Goal: Transaction & Acquisition: Purchase product/service

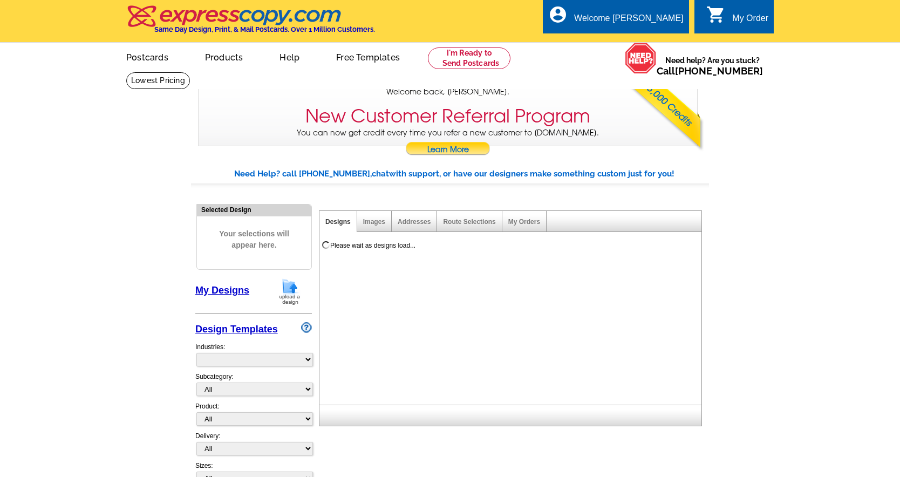
select select "785"
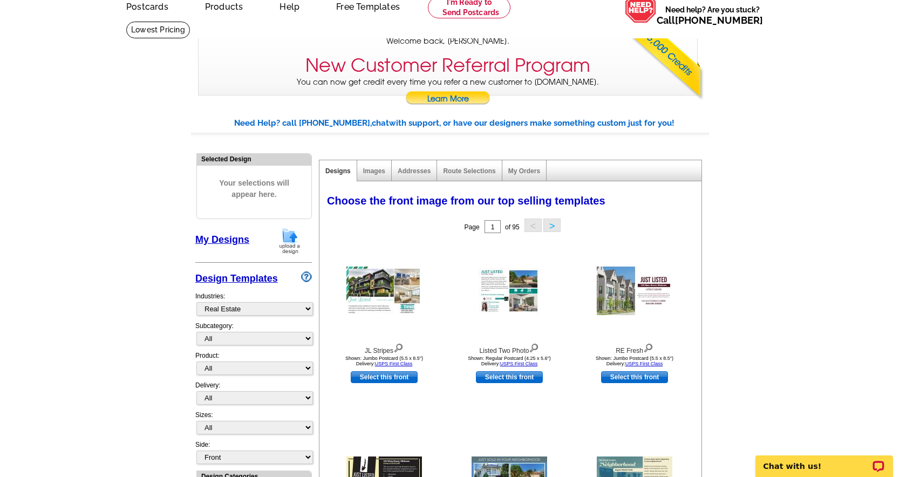
scroll to position [59, 0]
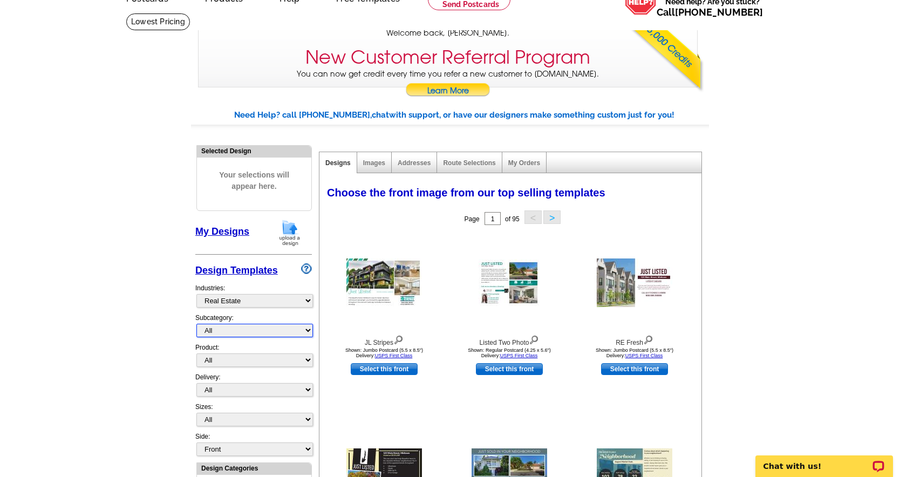
select select "793"
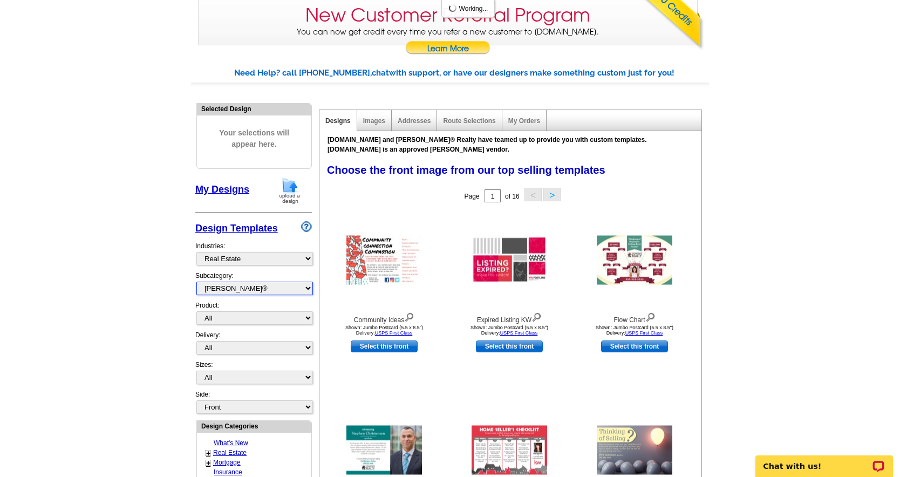
scroll to position [124, 0]
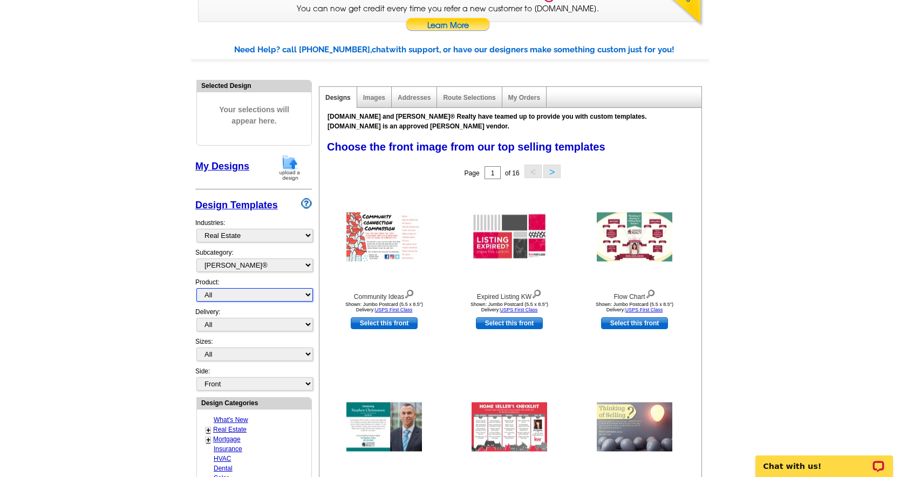
select select "1"
select select "4"
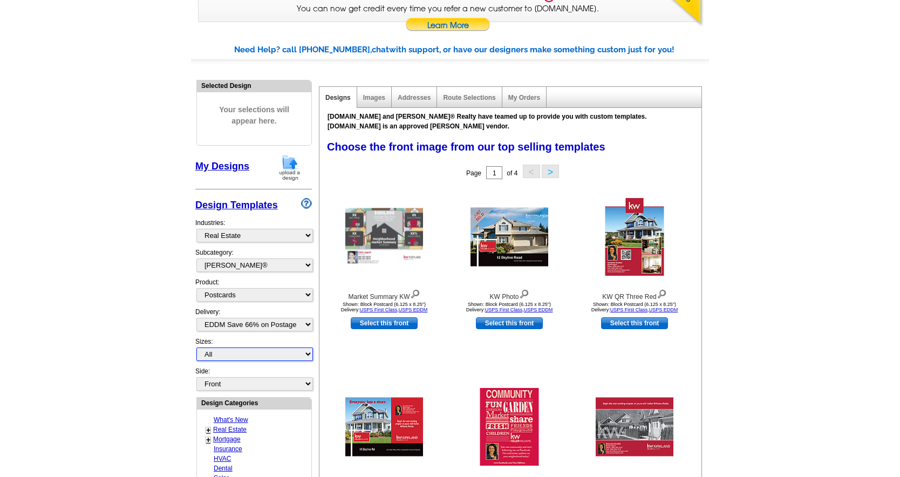
select select "14"
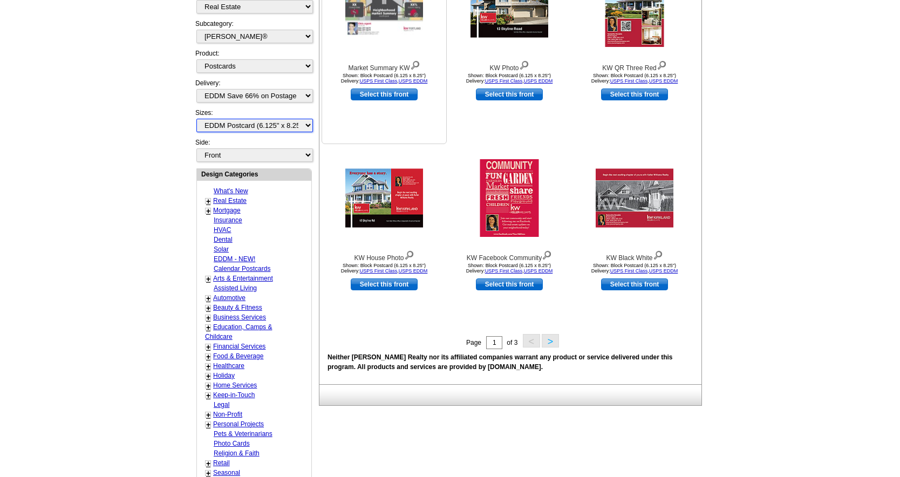
scroll to position [362, 0]
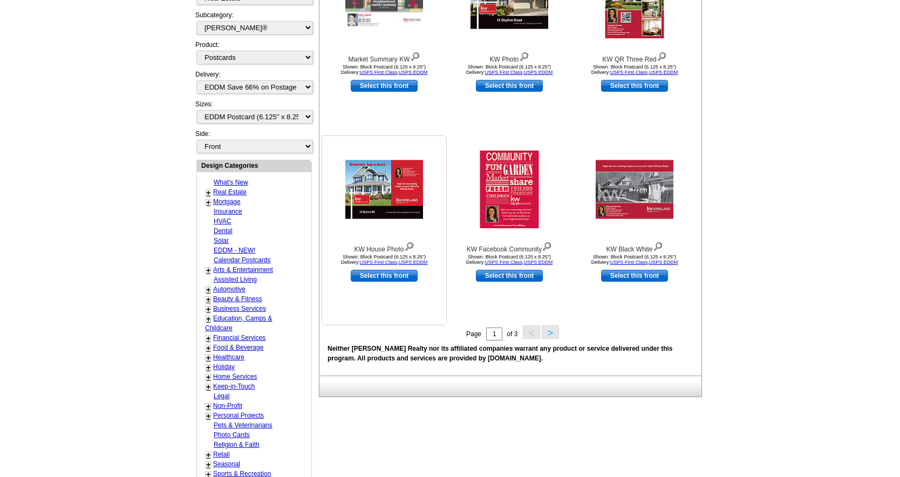
click at [377, 276] on link "Select this front" at bounding box center [384, 276] width 67 height 12
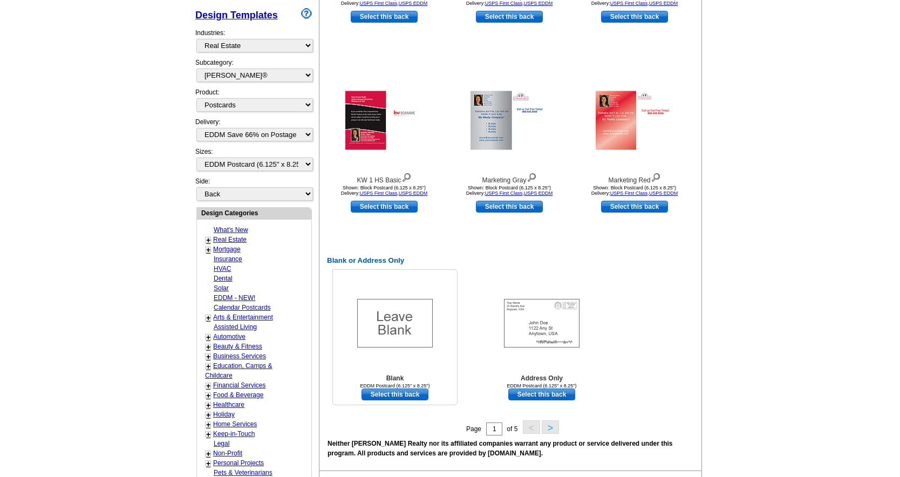
scroll to position [440, 0]
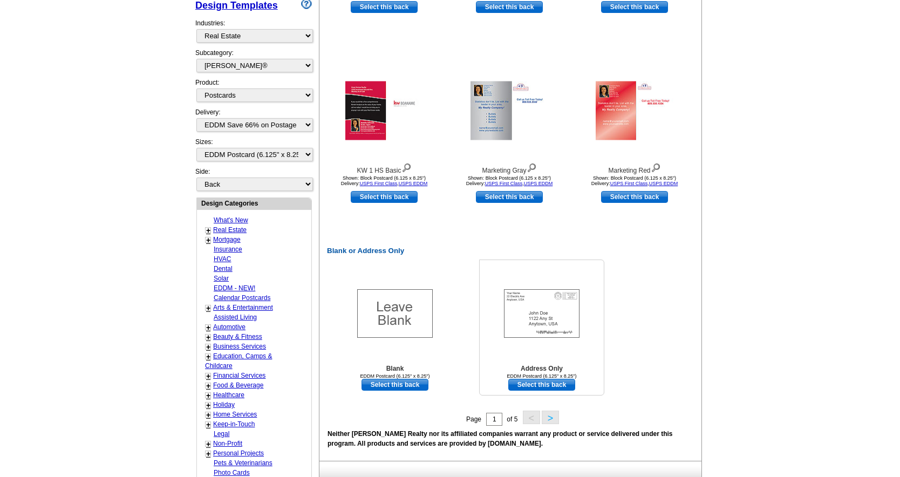
click at [536, 386] on link "Select this back" at bounding box center [541, 385] width 67 height 12
select select "front"
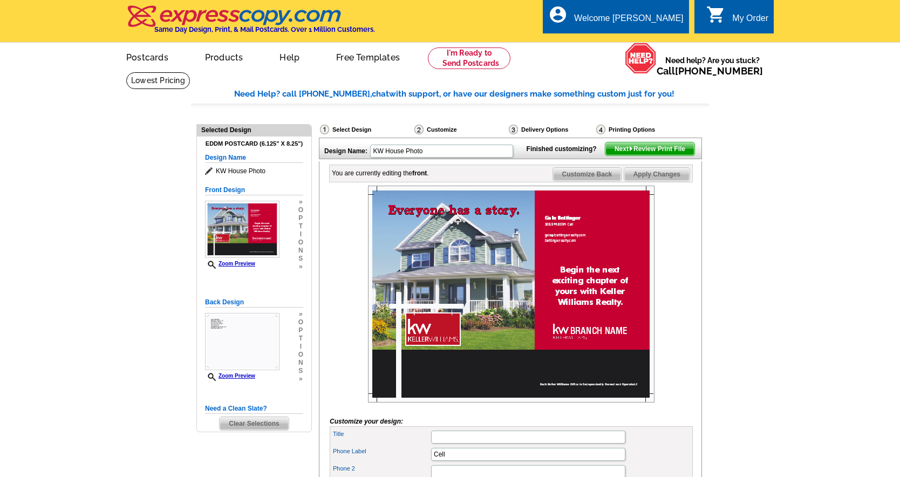
click at [495, 227] on img at bounding box center [511, 294] width 287 height 217
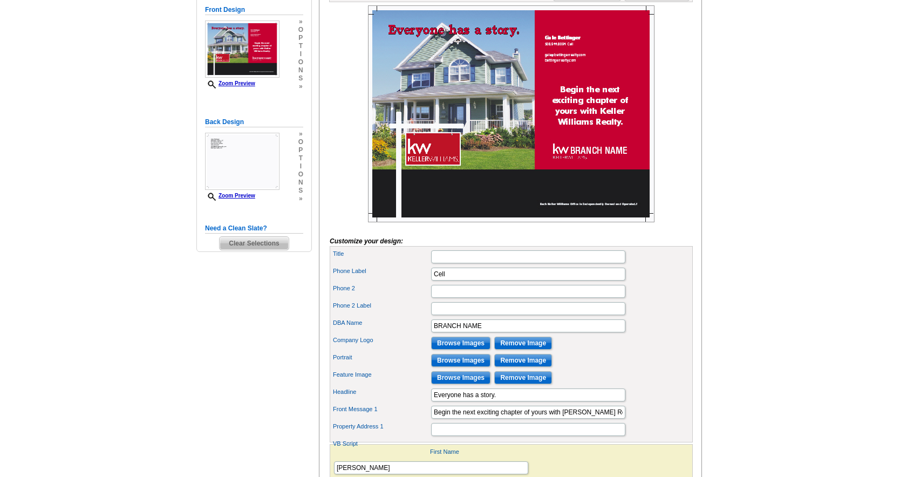
scroll to position [181, 0]
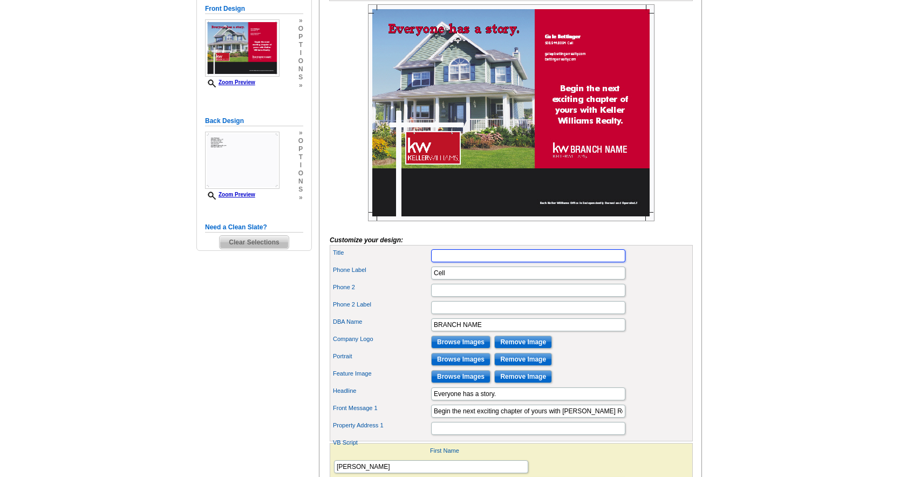
click at [458, 262] on input "Title" at bounding box center [528, 255] width 194 height 13
type input "OPEN HOUSE"
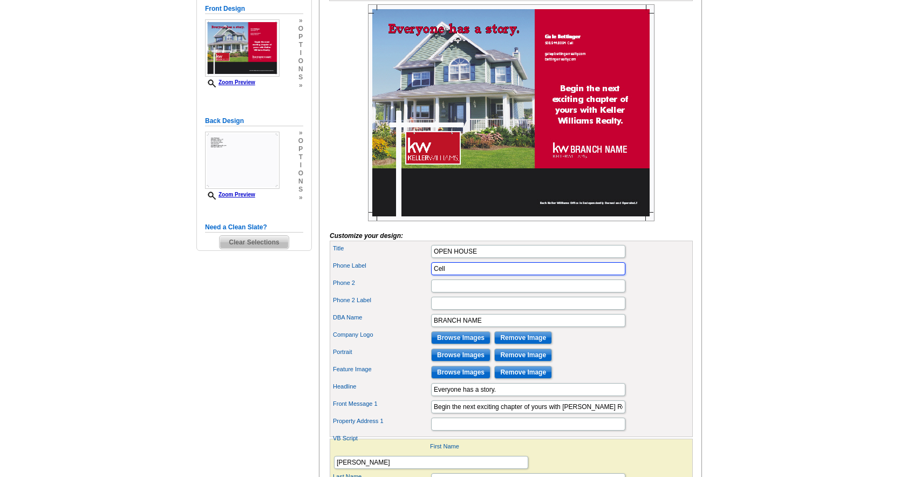
scroll to position [0, 0]
drag, startPoint x: 486, startPoint y: 336, endPoint x: 424, endPoint y: 338, distance: 61.5
type input "BETTINGER REALTY"
click at [470, 344] on input "Browse Images" at bounding box center [460, 337] width 59 height 13
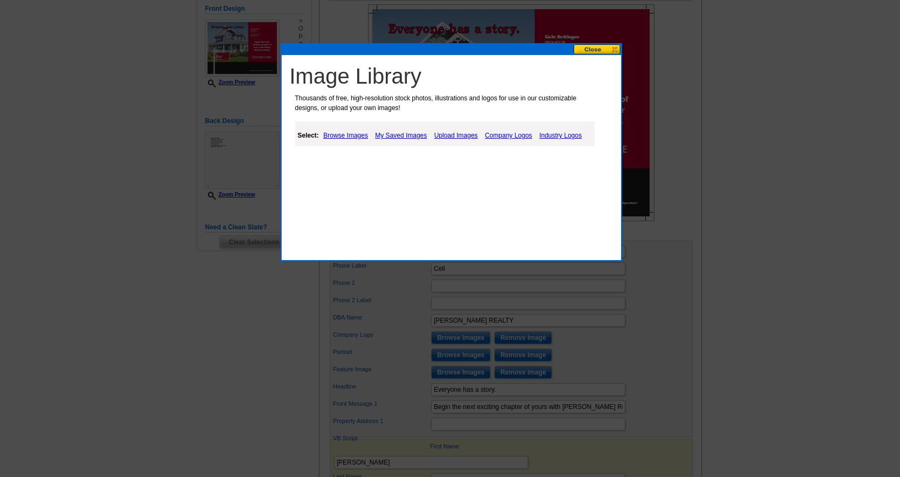
click at [453, 133] on link "Upload Images" at bounding box center [456, 135] width 49 height 13
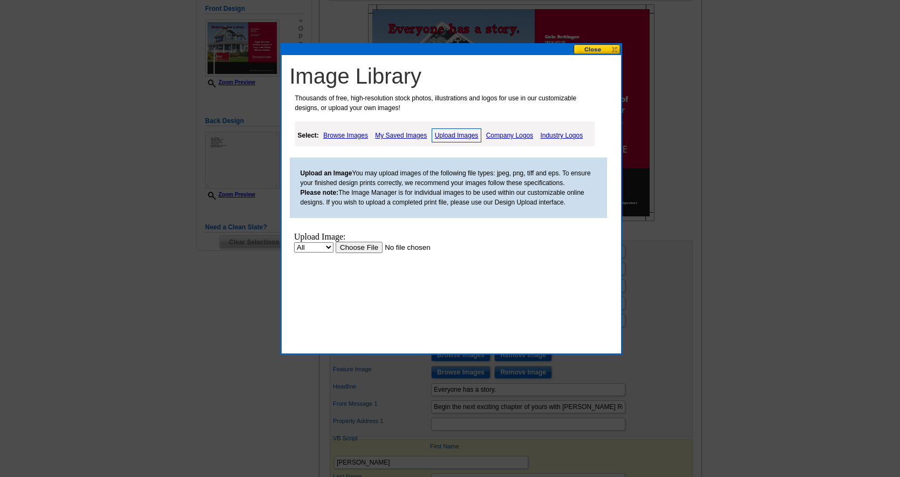
drag, startPoint x: 42, startPoint y: 21, endPoint x: 357, endPoint y: 135, distance: 335.4
click at [357, 135] on link "Browse Images" at bounding box center [346, 135] width 50 height 13
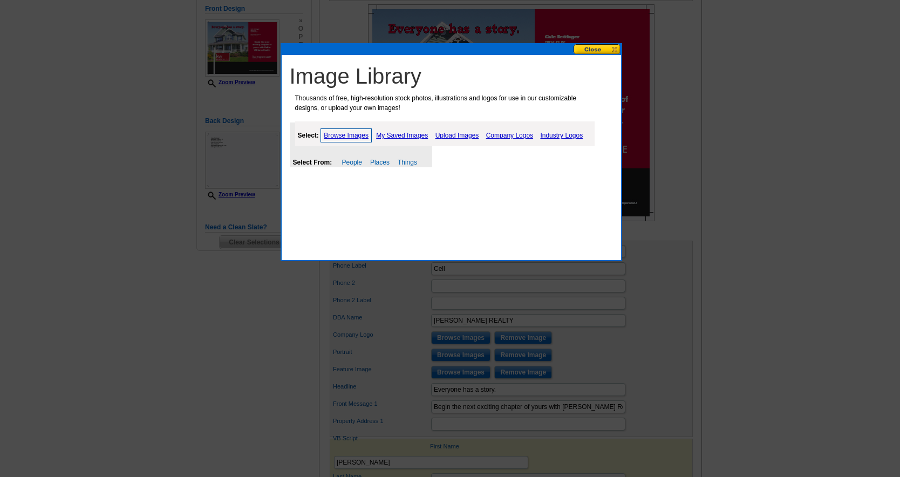
click at [506, 132] on link "Company Logos" at bounding box center [510, 135] width 52 height 13
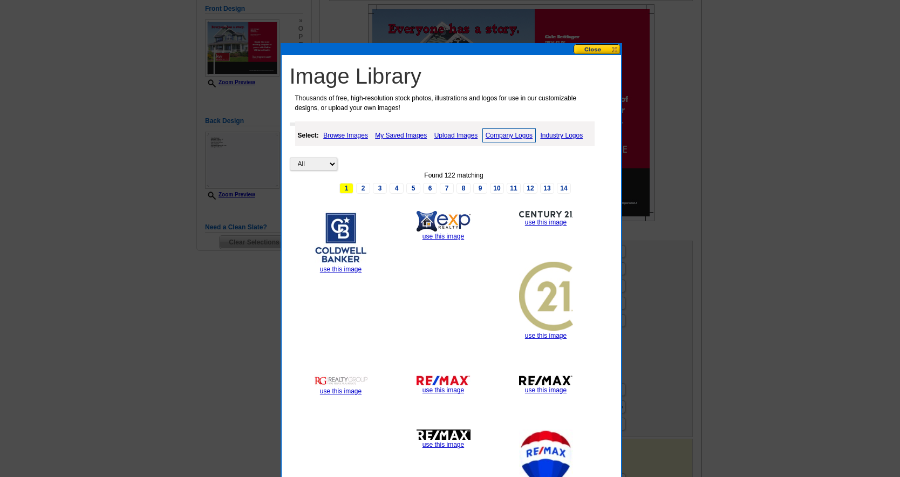
click at [614, 49] on button at bounding box center [597, 49] width 47 height 10
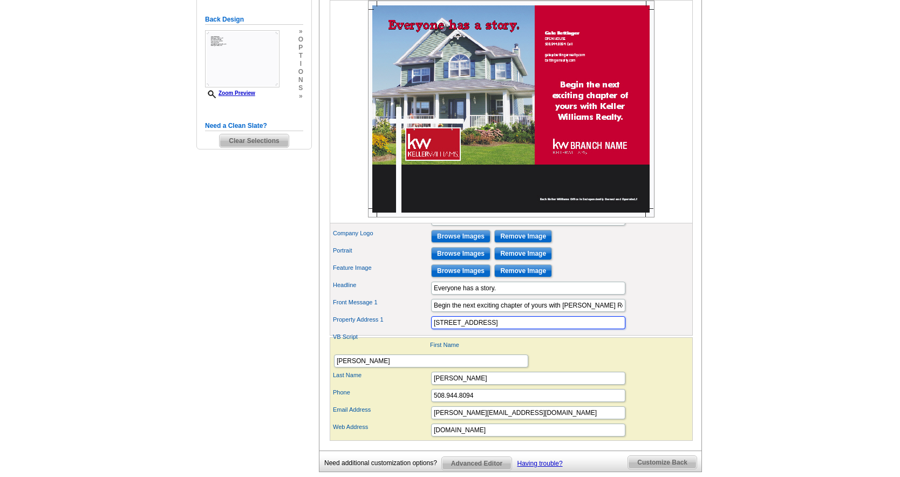
scroll to position [297, 0]
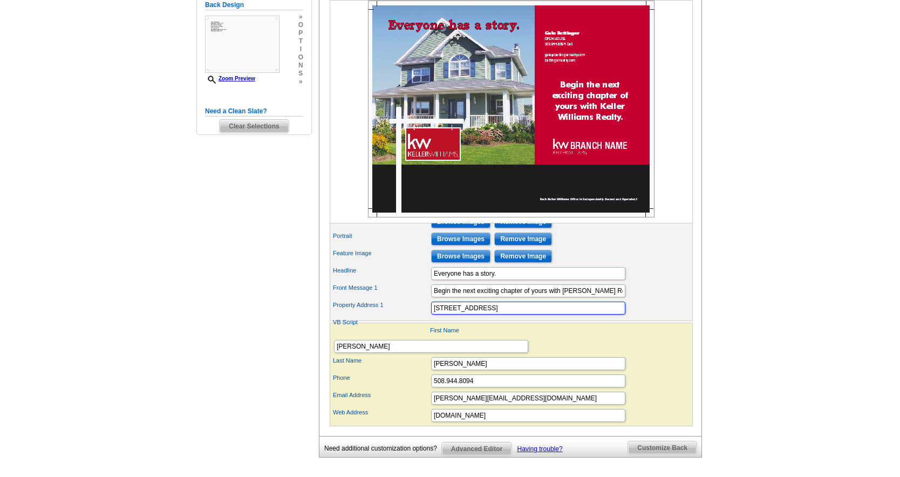
drag, startPoint x: 491, startPoint y: 325, endPoint x: 409, endPoint y: 324, distance: 82.0
click at [409, 317] on div "Property Address 1 7 CEDAR HILL ST." at bounding box center [511, 307] width 359 height 17
click at [439, 315] on input "7Cedar Hill St." at bounding box center [528, 308] width 194 height 13
click at [486, 315] on input "7 Cedar Hill St." at bounding box center [528, 308] width 194 height 13
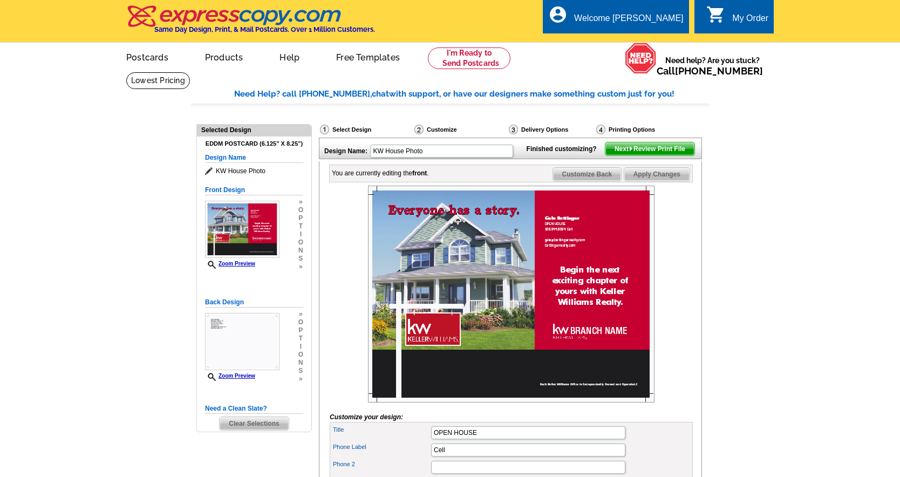
scroll to position [0, 0]
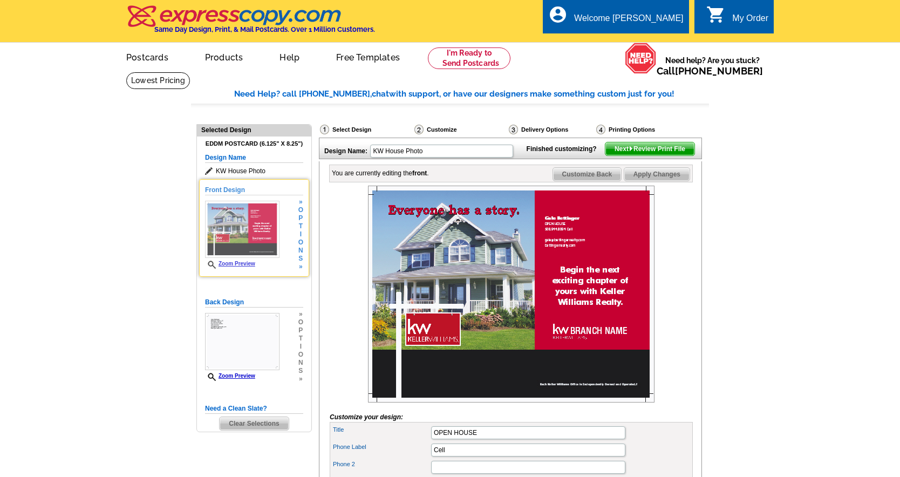
type input "7 Cedar Hill St. Palmer MA 01069"
click at [243, 263] on link "Zoom Preview" at bounding box center [230, 264] width 50 height 6
click at [242, 234] on img at bounding box center [242, 229] width 74 height 57
click at [242, 229] on img at bounding box center [242, 229] width 74 height 57
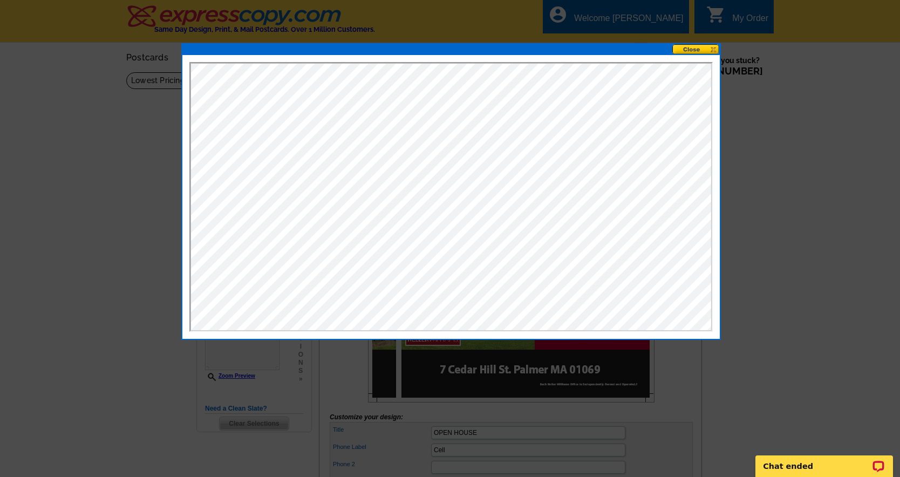
click at [699, 49] on button at bounding box center [695, 49] width 47 height 10
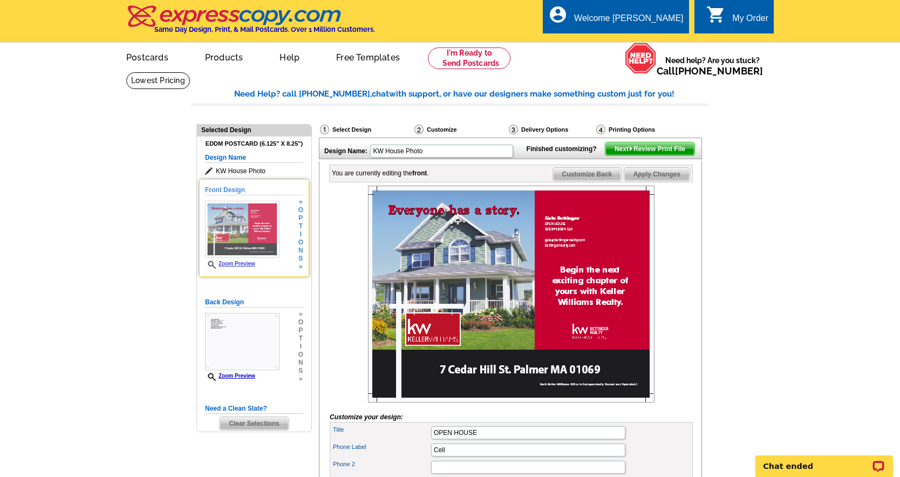
click at [237, 204] on img at bounding box center [242, 229] width 74 height 57
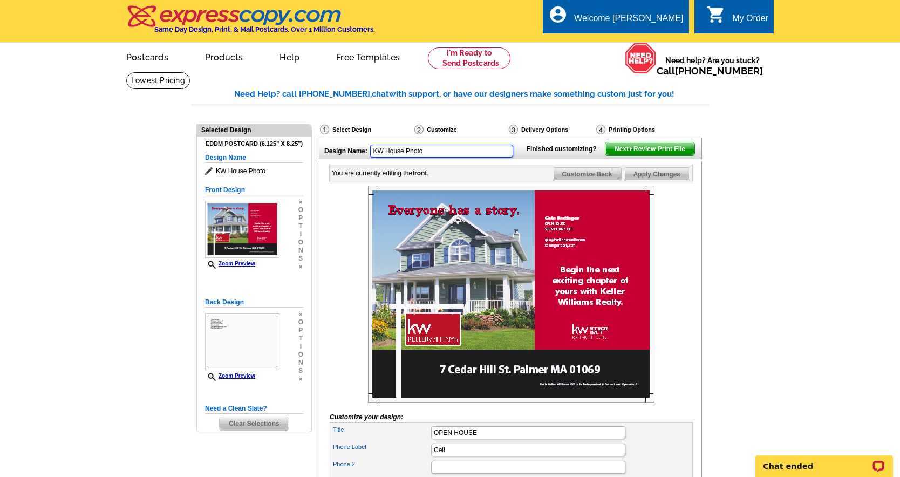
drag, startPoint x: 429, startPoint y: 151, endPoint x: 349, endPoint y: 150, distance: 79.9
click at [349, 150] on div "Design Name: KW House Photo" at bounding box center [419, 149] width 201 height 23
type input "OPEN HOUSE"
click at [432, 168] on div "Design Name: OPEN HOUSE Finished customizing? Next Review Print File You are cu…" at bounding box center [510, 447] width 382 height 618
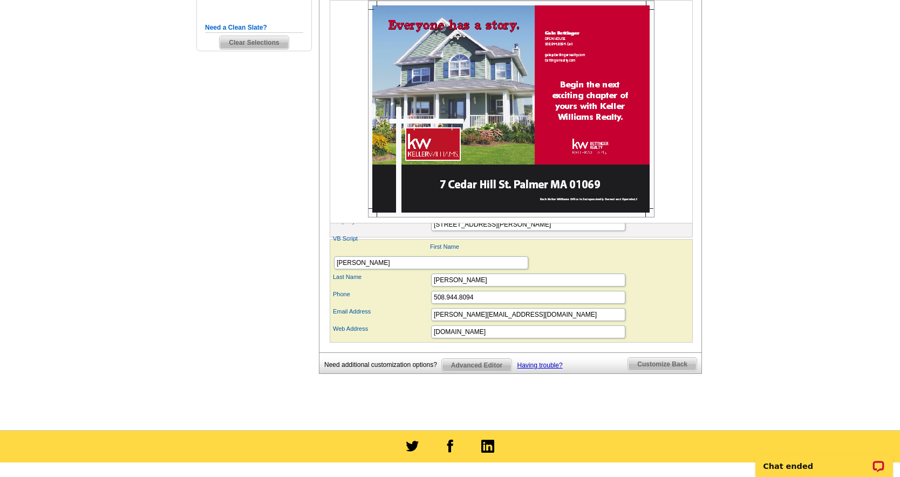
scroll to position [391, 0]
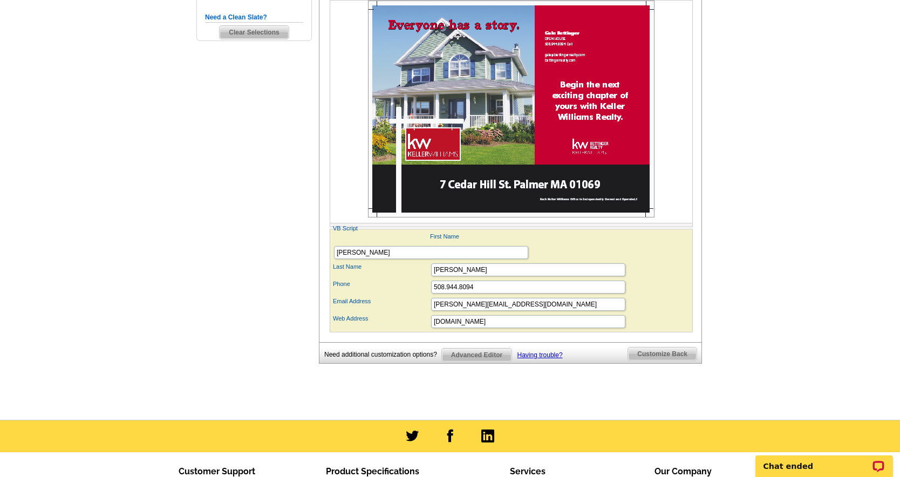
click at [482, 362] on span "Advanced Editor" at bounding box center [477, 355] width 70 height 13
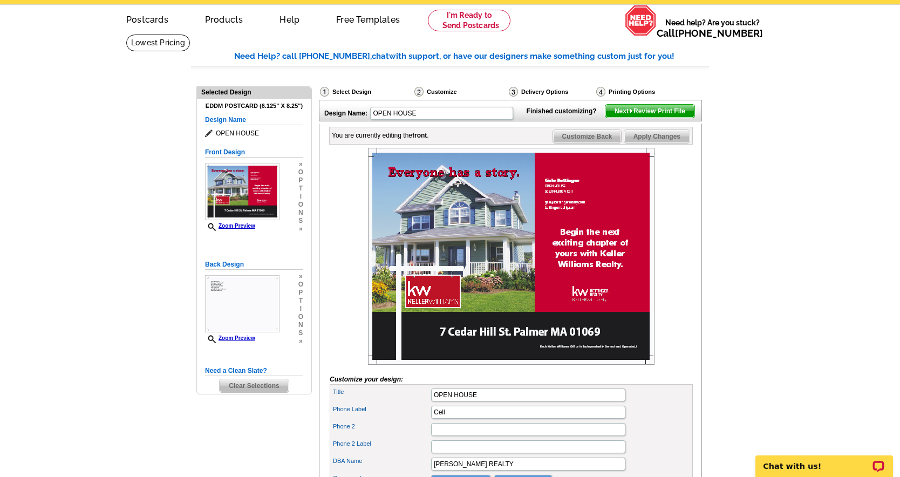
scroll to position [30, 0]
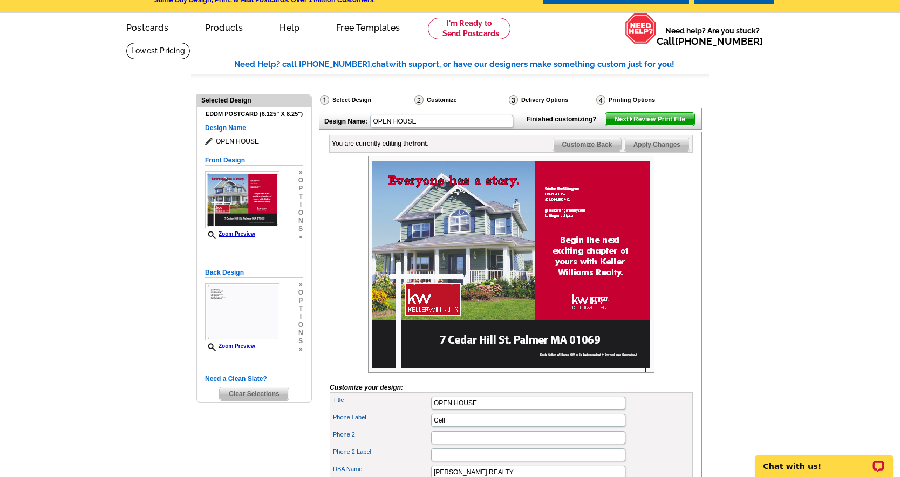
click at [652, 151] on span "Apply Changes" at bounding box center [656, 144] width 65 height 13
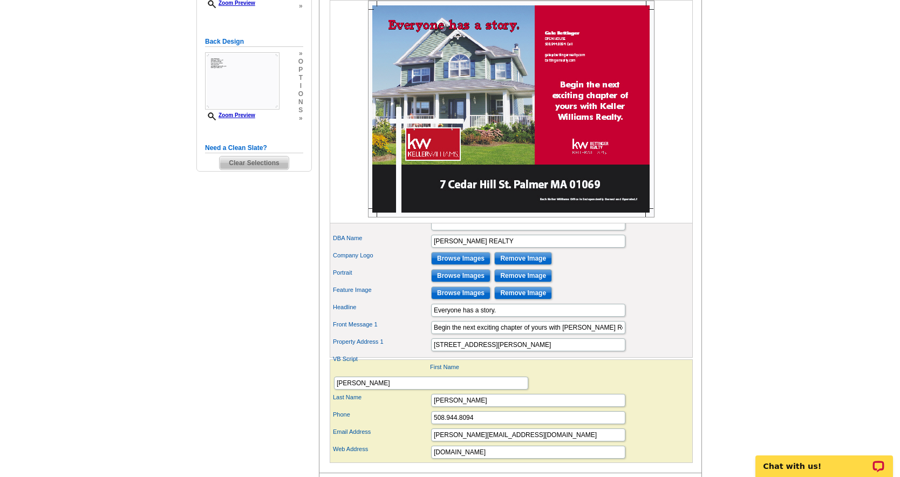
scroll to position [250, 0]
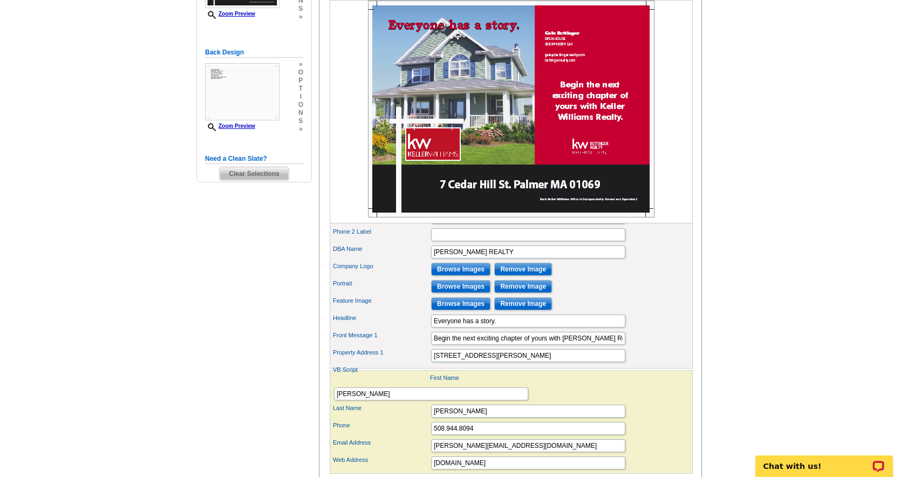
click at [455, 276] on input "Browse Images" at bounding box center [460, 269] width 59 height 13
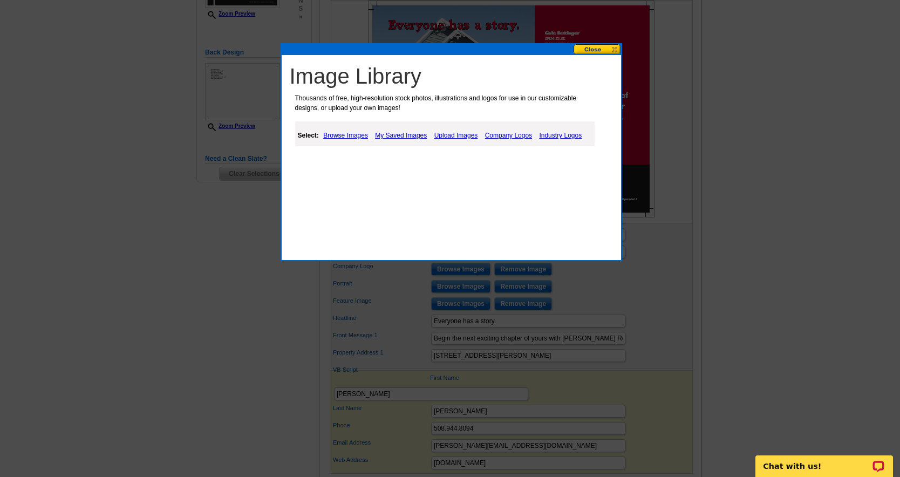
click at [339, 135] on link "Browse Images" at bounding box center [346, 135] width 50 height 13
click at [451, 135] on link "Upload Images" at bounding box center [457, 135] width 49 height 13
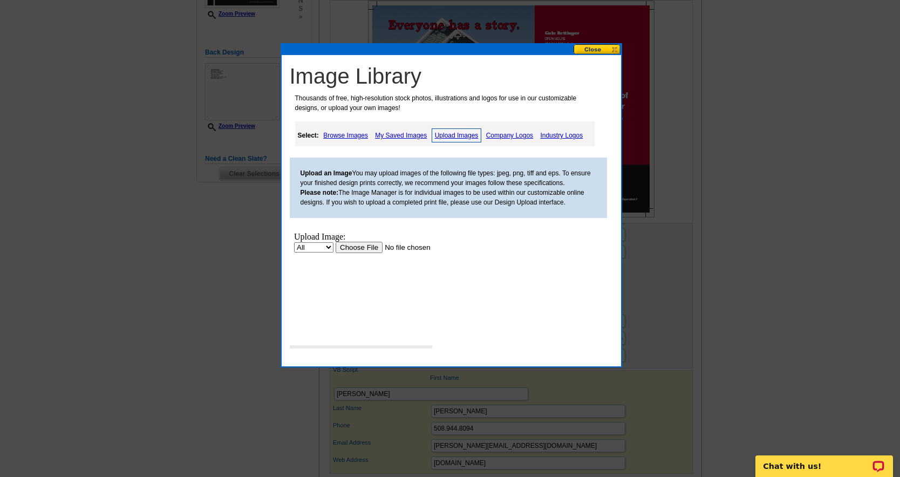
scroll to position [0, 0]
click at [355, 244] on input "file" at bounding box center [403, 247] width 137 height 11
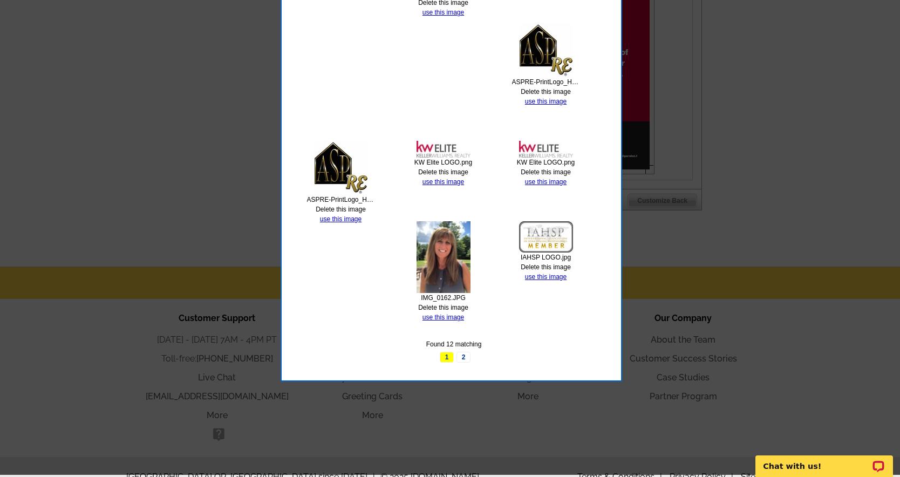
scroll to position [547, 0]
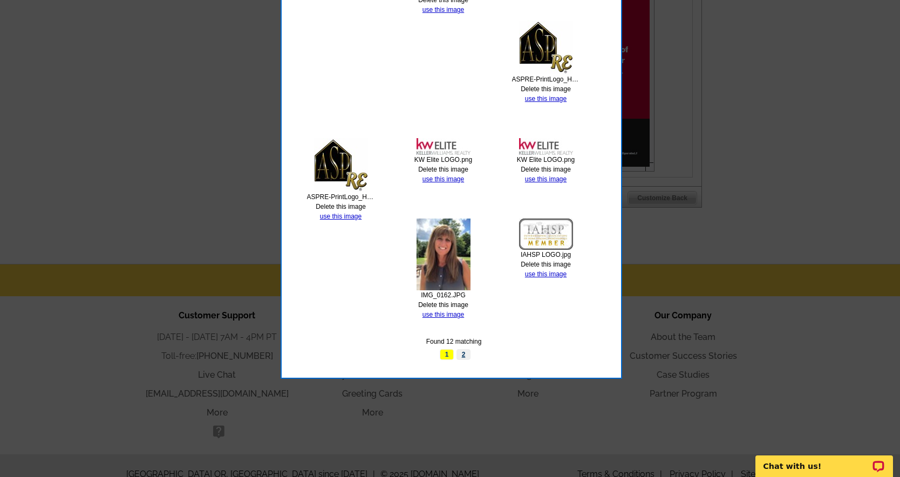
click at [464, 355] on link "2" at bounding box center [464, 354] width 14 height 11
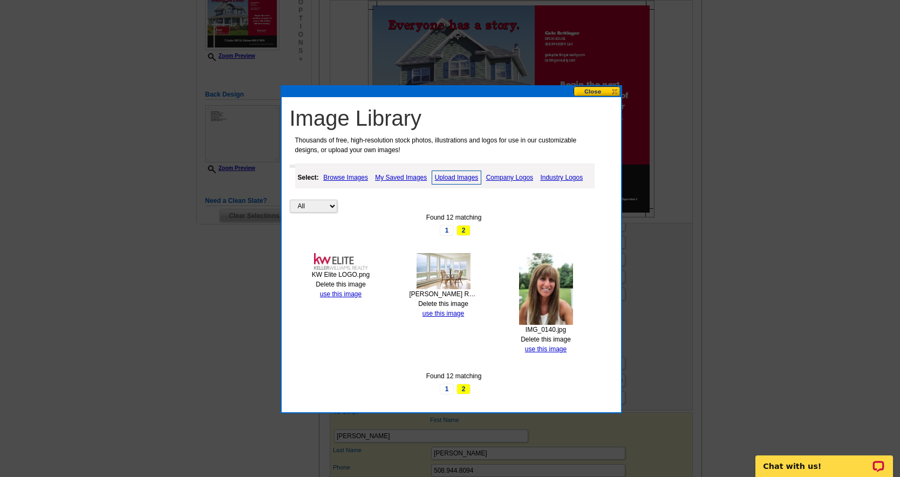
scroll to position [207, 0]
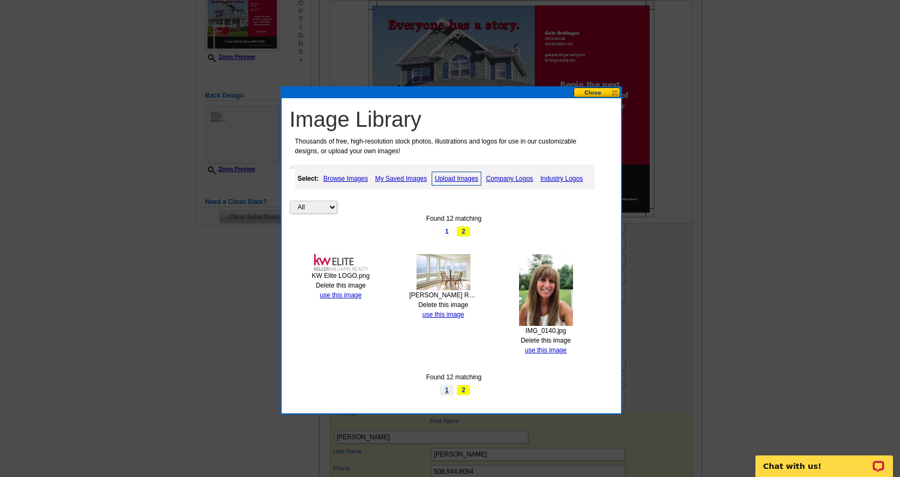
click at [445, 387] on link "1" at bounding box center [447, 390] width 14 height 11
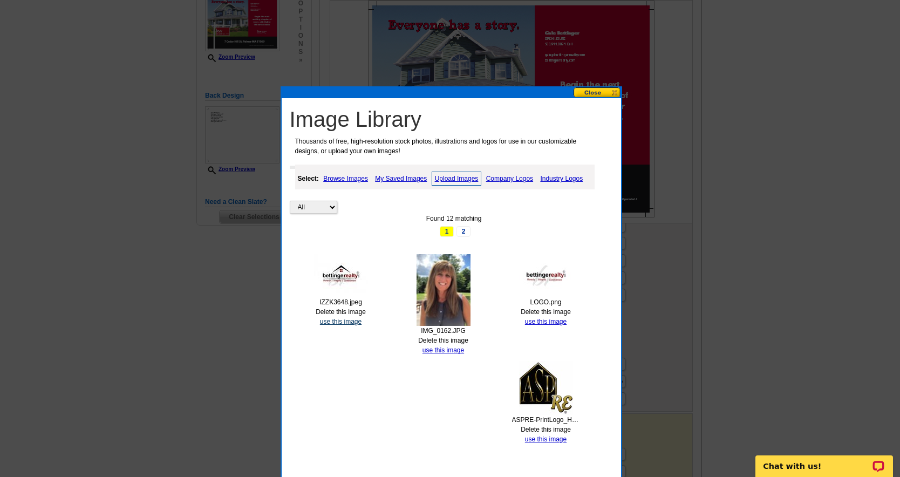
click at [334, 318] on link "use this image" at bounding box center [341, 322] width 42 height 8
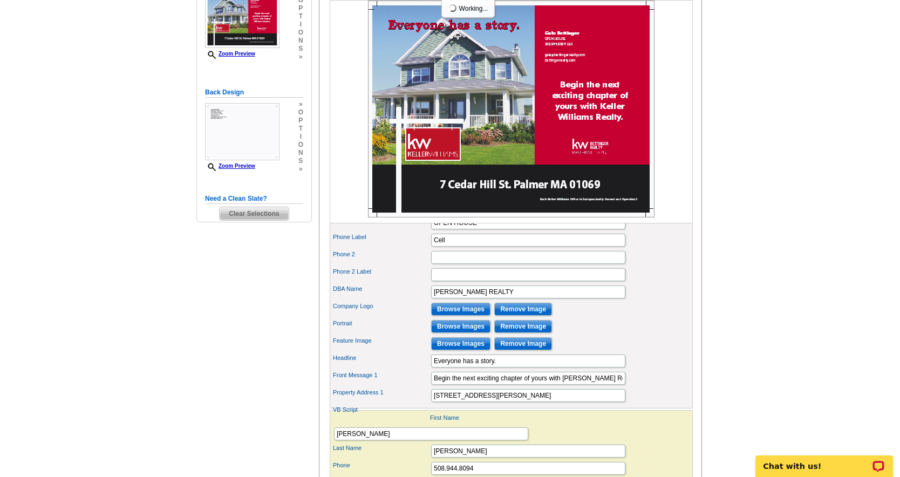
scroll to position [209, 0]
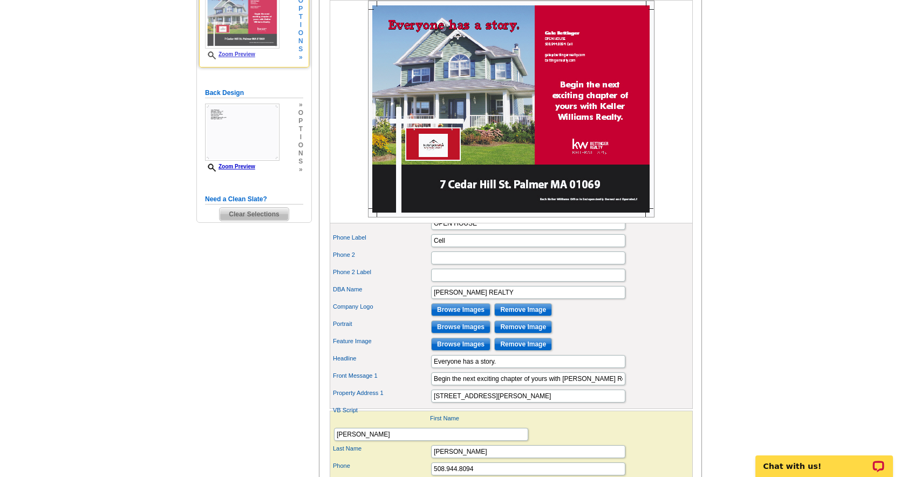
click at [239, 19] on img at bounding box center [242, 19] width 74 height 57
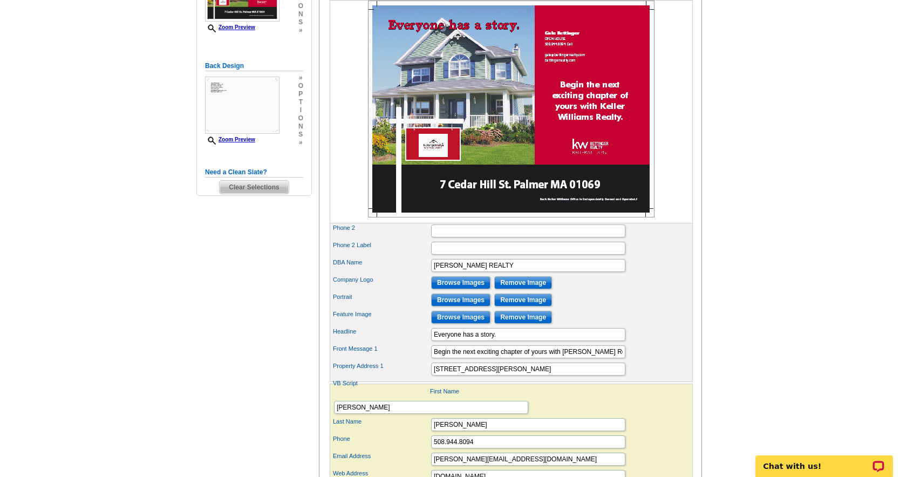
scroll to position [240, 0]
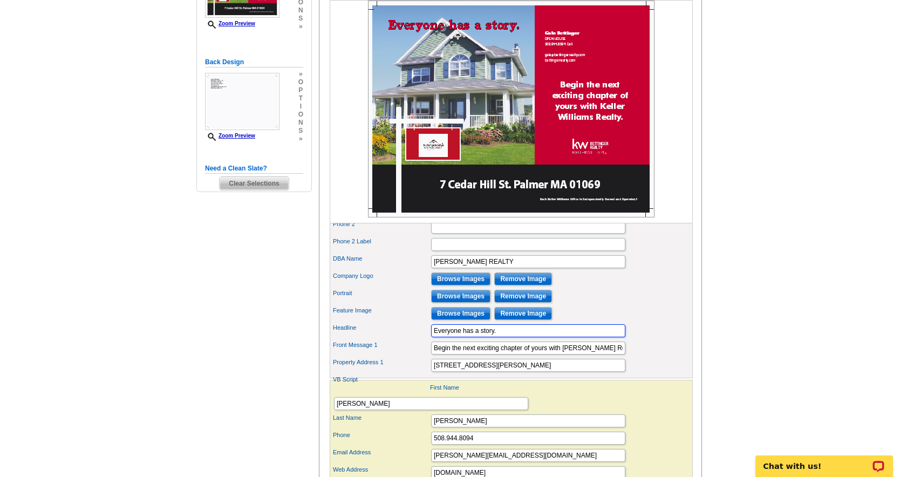
drag, startPoint x: 502, startPoint y: 348, endPoint x: 425, endPoint y: 346, distance: 77.2
click at [425, 339] on div "Headline Everyone has a story." at bounding box center [511, 330] width 359 height 17
click at [542, 337] on input "OPEN HOUSE" at bounding box center [528, 330] width 194 height 13
type input "OPEN HOUSE"
drag, startPoint x: 623, startPoint y: 365, endPoint x: 429, endPoint y: 357, distance: 194.5
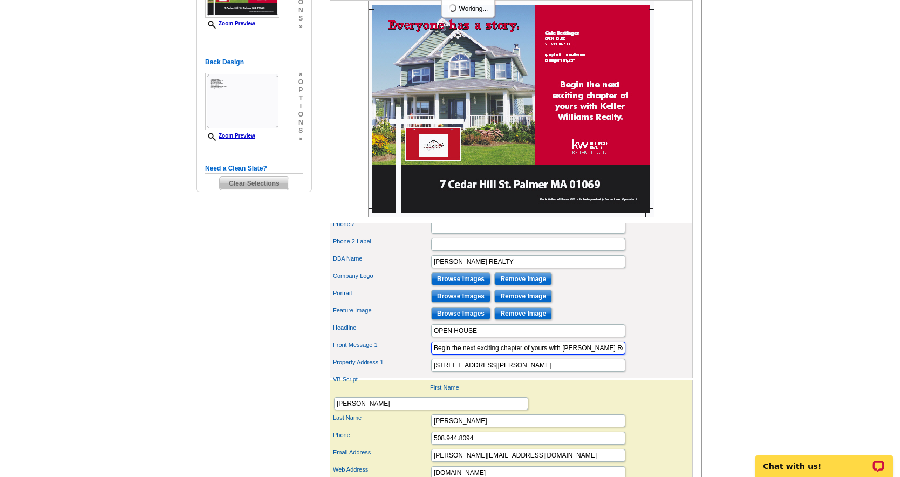
click at [429, 357] on div "Front Message 1 Begin the next exciting chapter of yours with Keller Williams R…" at bounding box center [511, 347] width 359 height 17
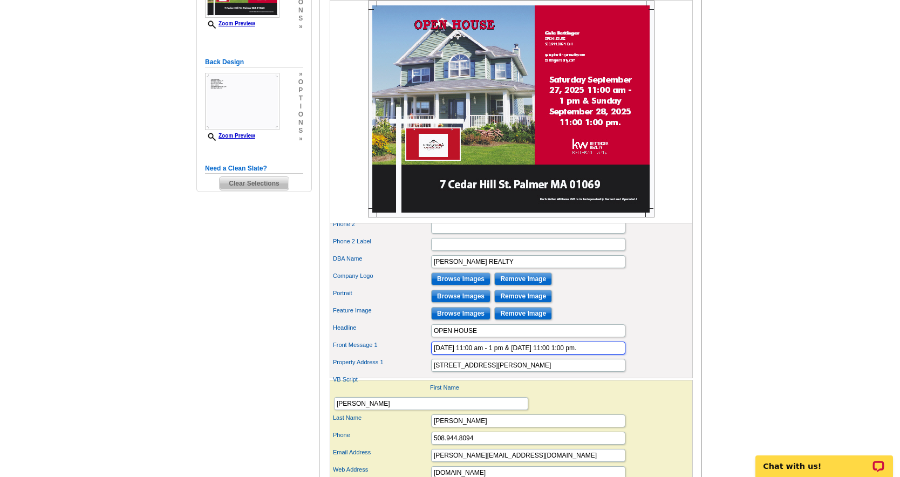
click at [495, 355] on input "Saturday September 27, 2025 11:00 am - 1 pm & Sunday September 28, 2025 11:00 1…" at bounding box center [528, 348] width 194 height 13
type input "Saturday September 27, 2025 11:00 am - 1 pm & Sunday September 28, 2025 11:00 1…"
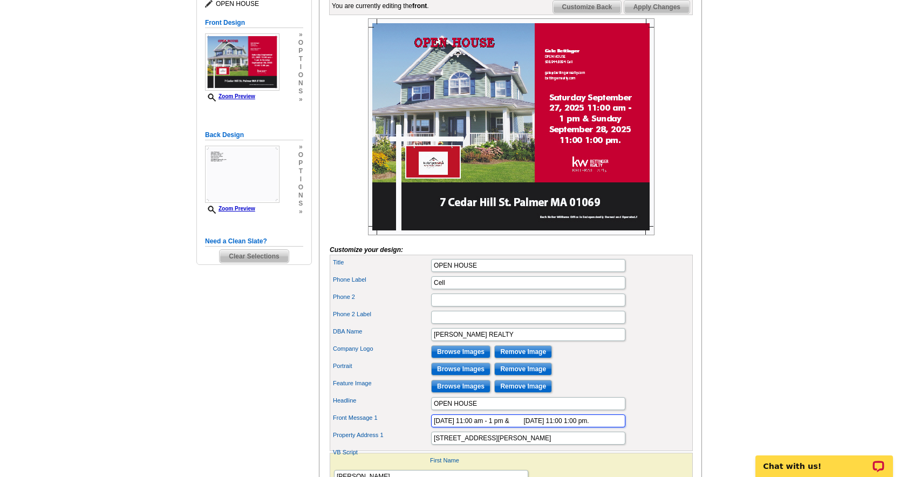
scroll to position [161, 0]
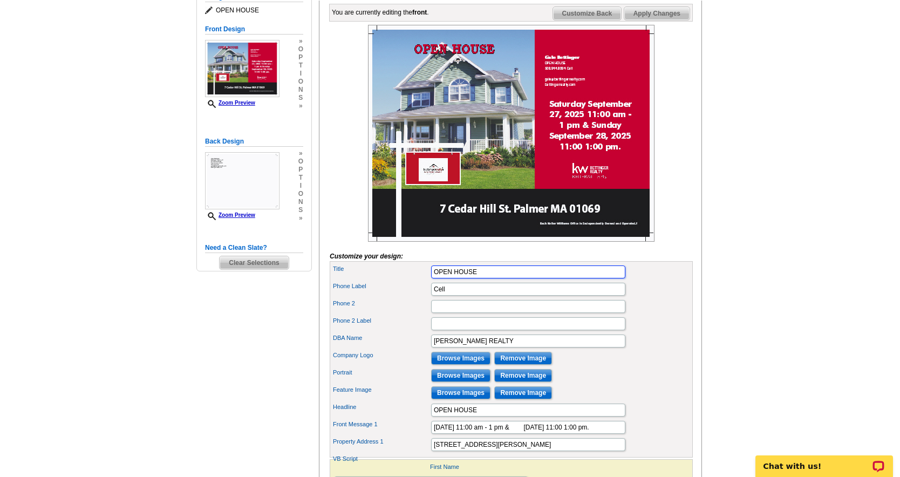
drag, startPoint x: 480, startPoint y: 288, endPoint x: 418, endPoint y: 287, distance: 62.1
click at [418, 281] on div "Title OPEN HOUSE" at bounding box center [511, 271] width 359 height 17
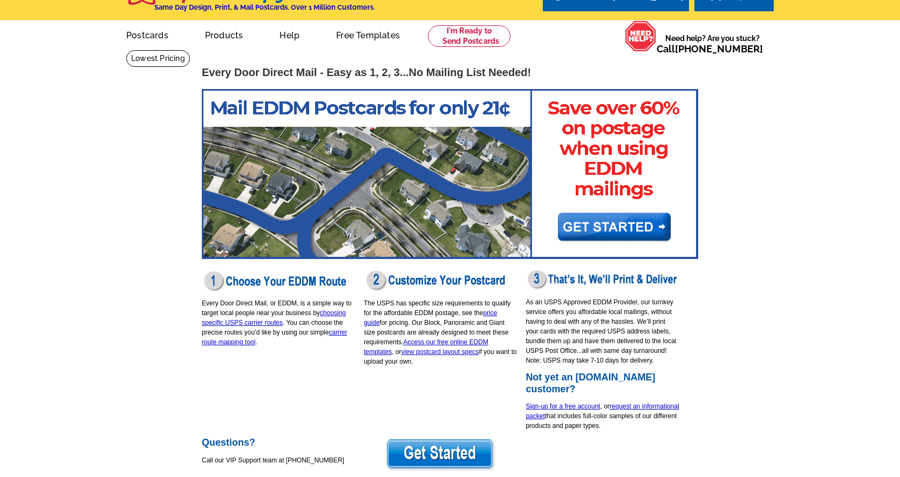
scroll to position [17, 0]
